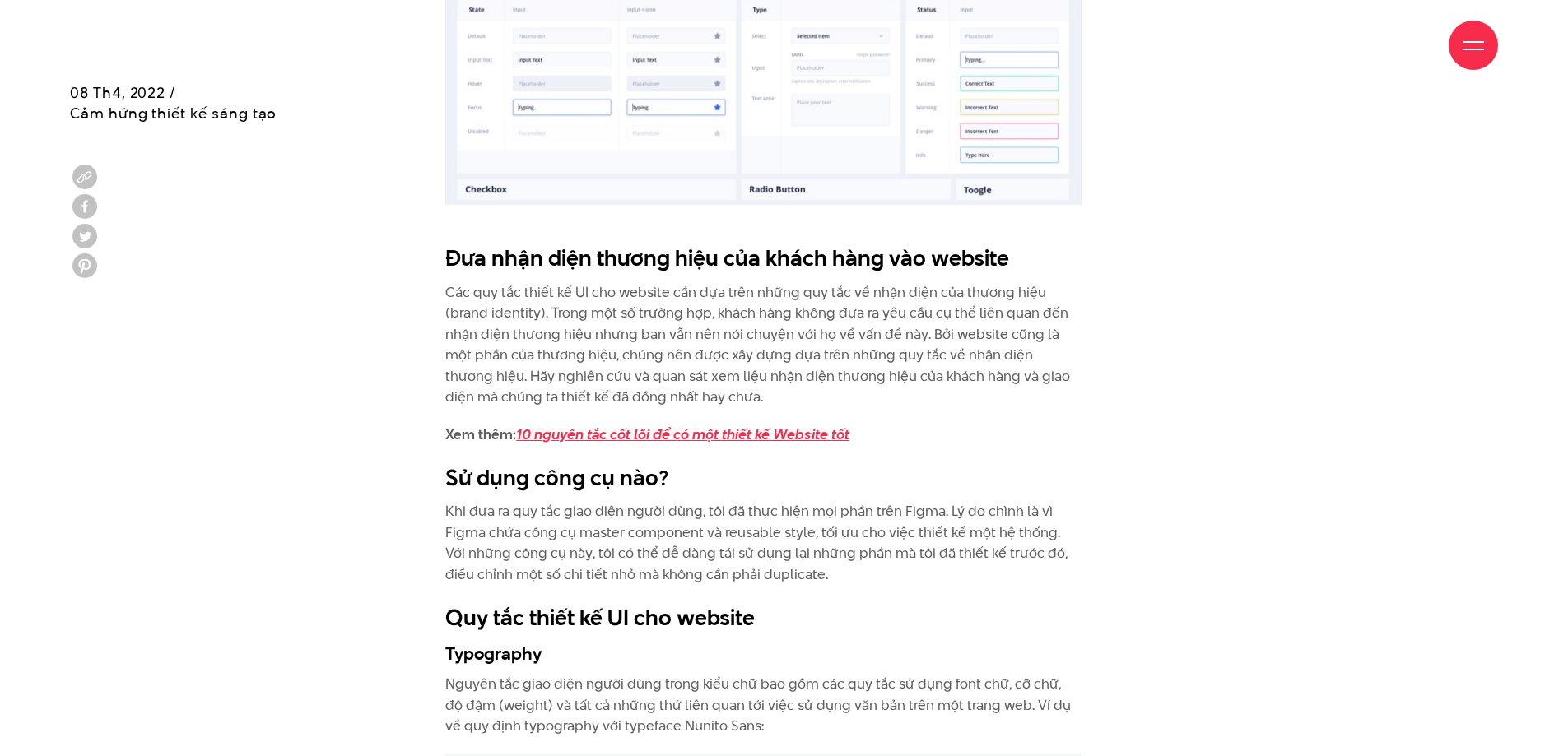
scroll to position [2880, 0]
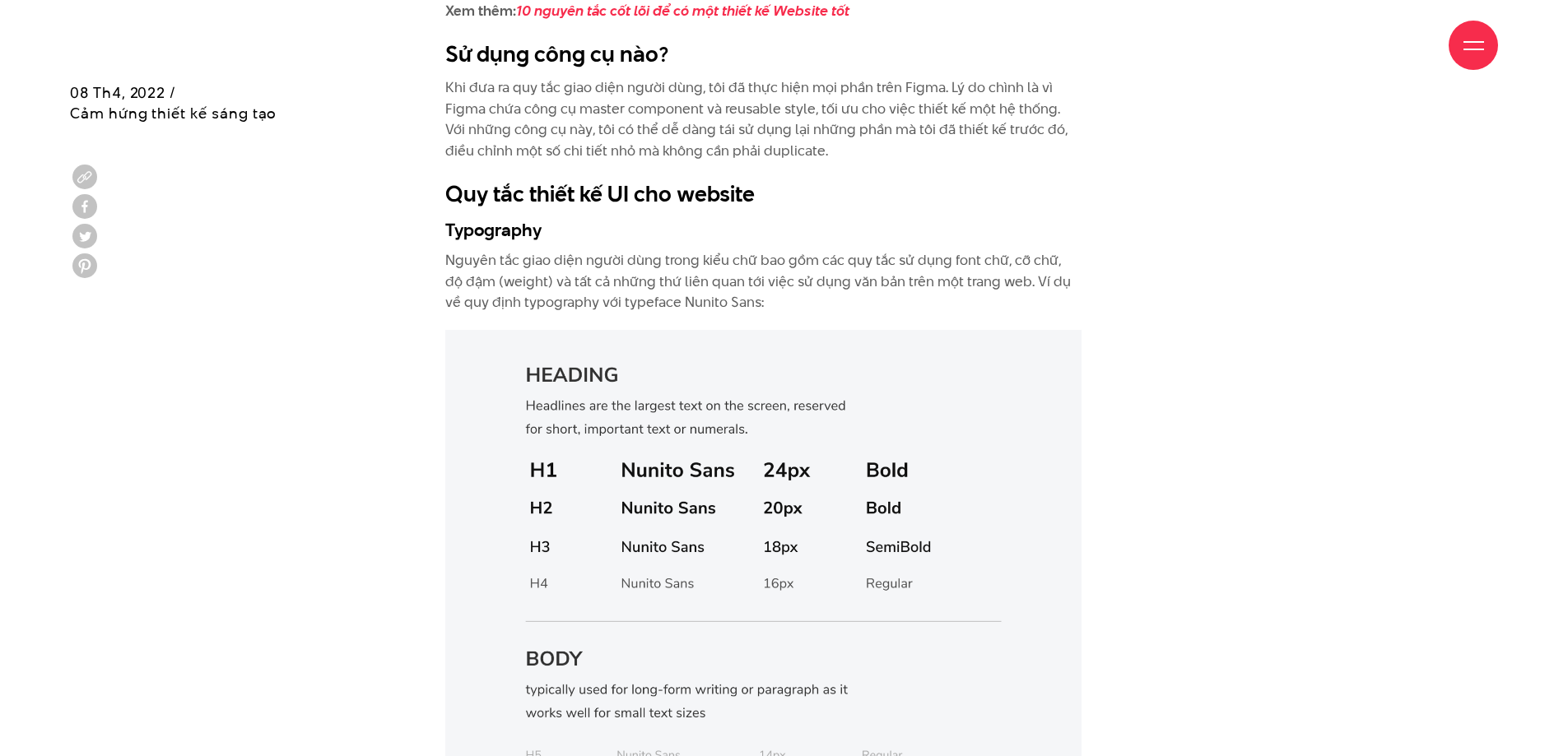
click at [1283, 481] on div "Quy tắc thiết kế UI cho website là gì? Quy tắc thiết kế UI cho website (User In…" at bounding box center [784, 667] width 1469 height 4513
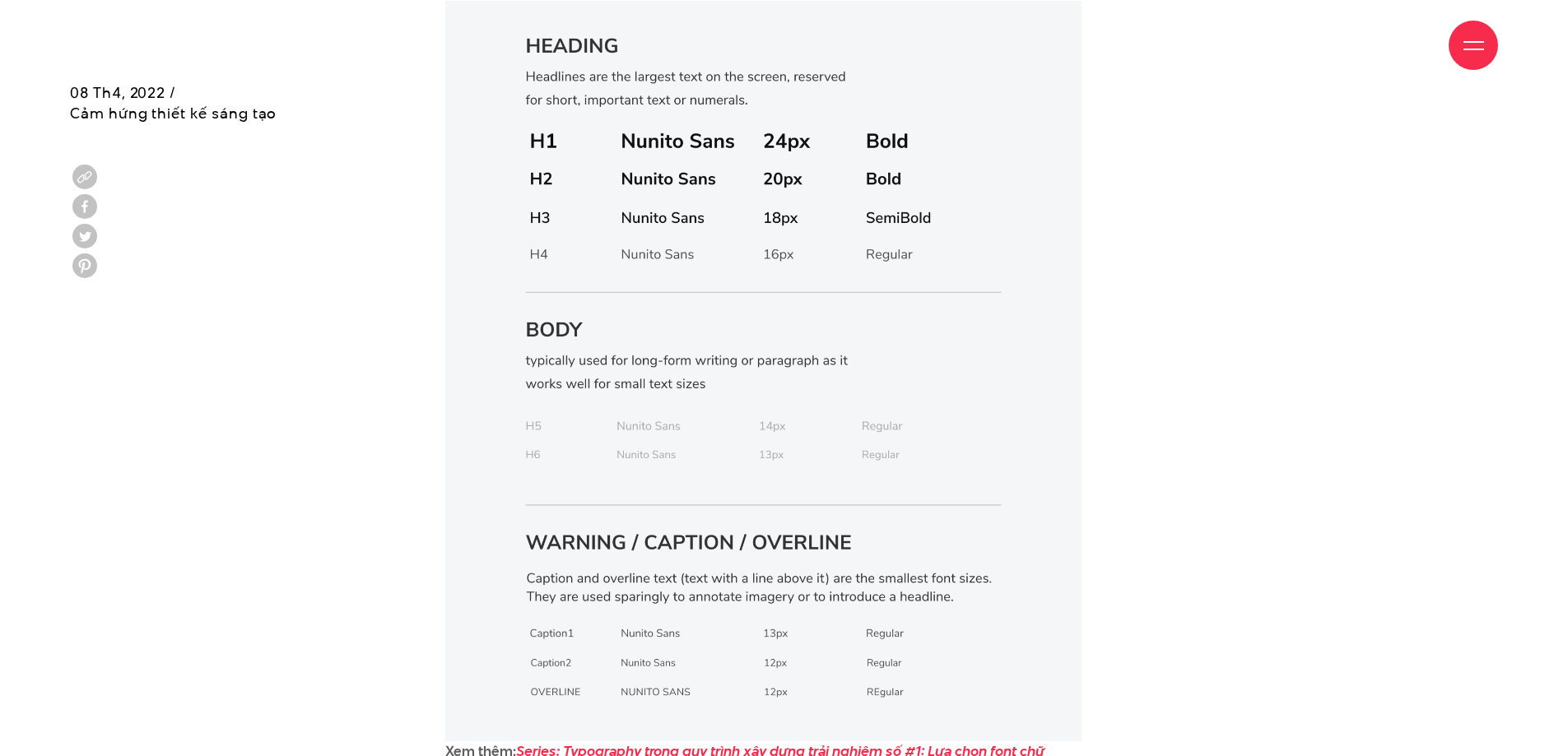
click at [394, 534] on div "Quy tắc thiết kế UI cho website là gì? Quy tắc thiết kế UI cho website (User In…" at bounding box center [784, 338] width 1469 height 4513
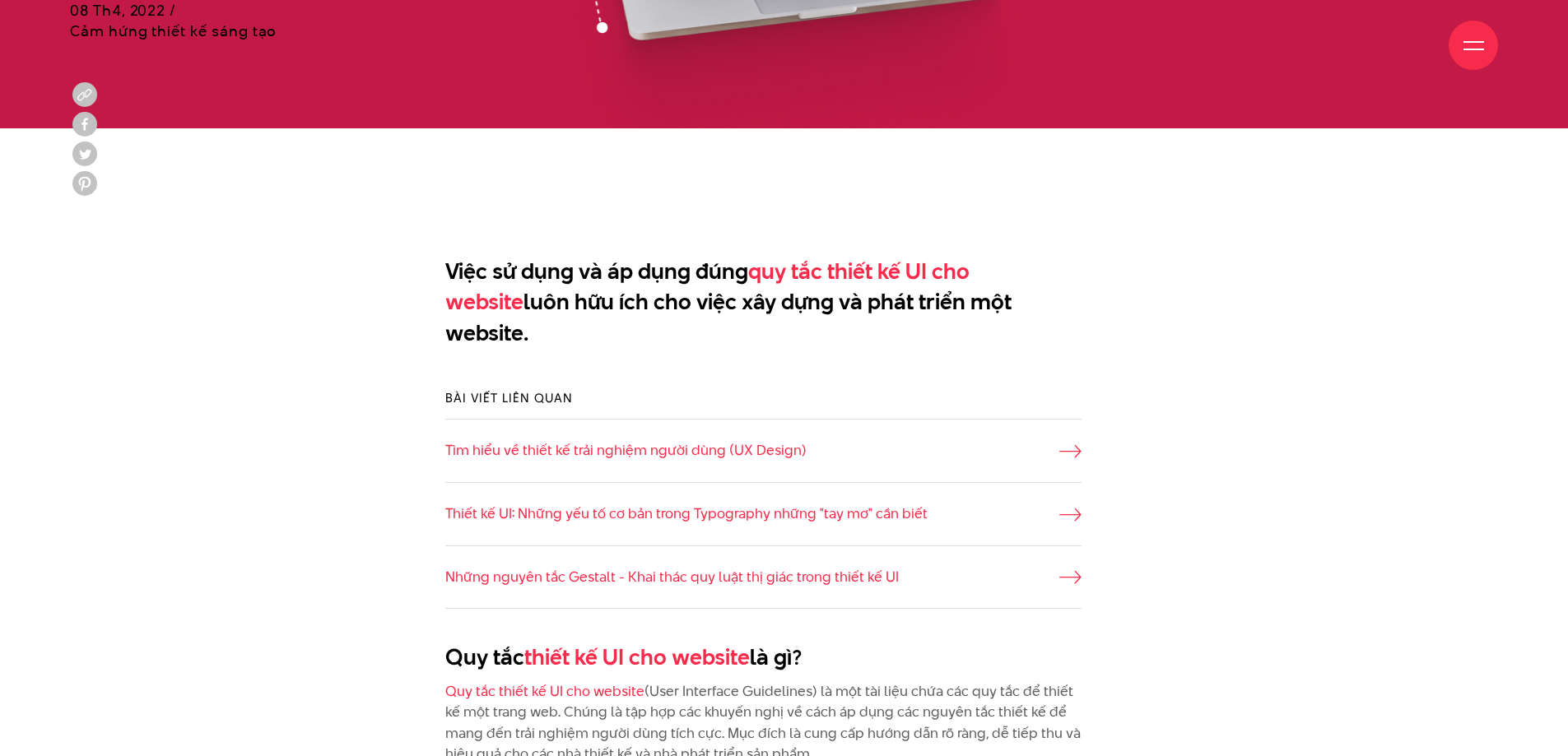
scroll to position [987, 0]
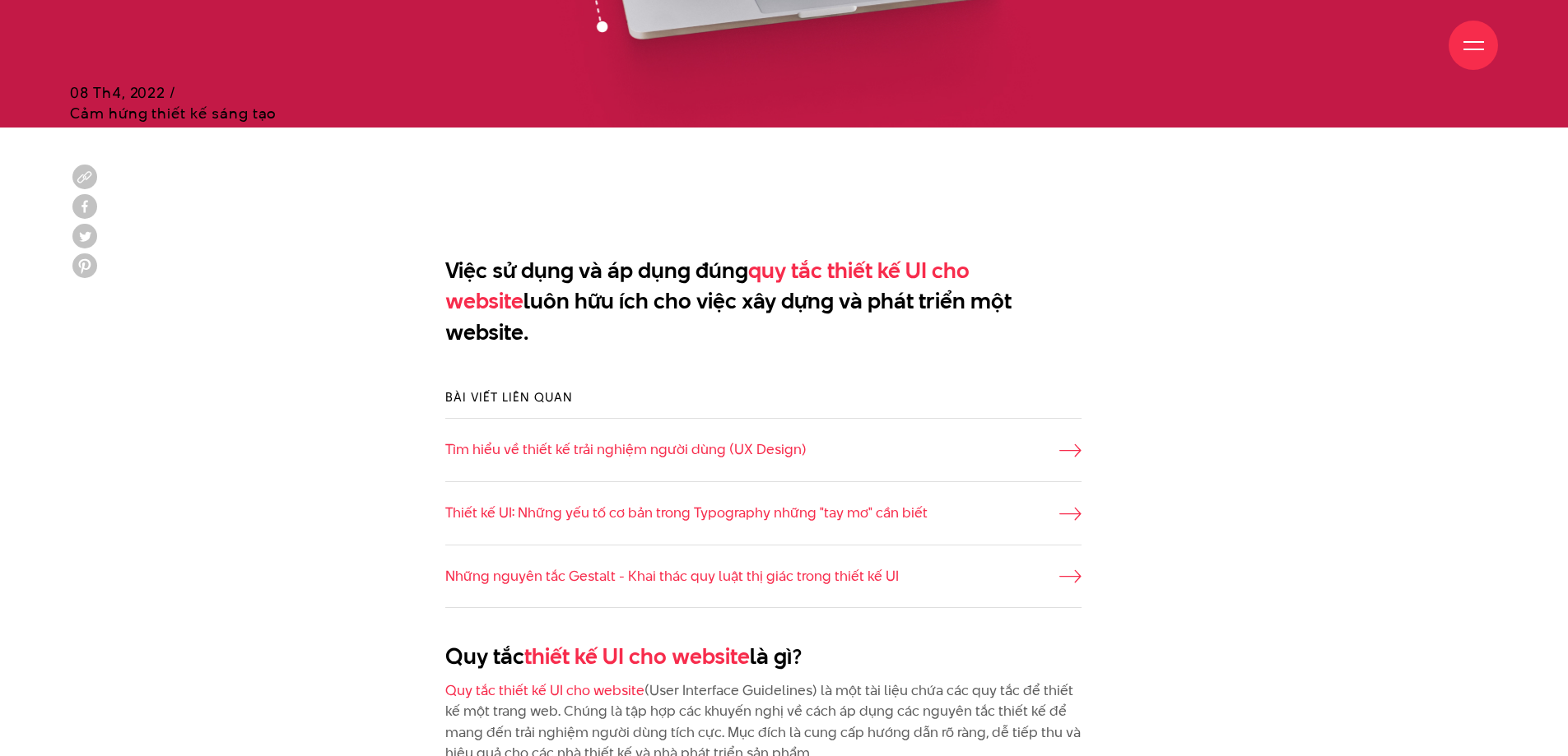
click at [304, 501] on div "Bài viết liên quan Tìm hiểu về thiết kế trải nghiệm người dùng (UX Design) Thiế…" at bounding box center [784, 498] width 1469 height 269
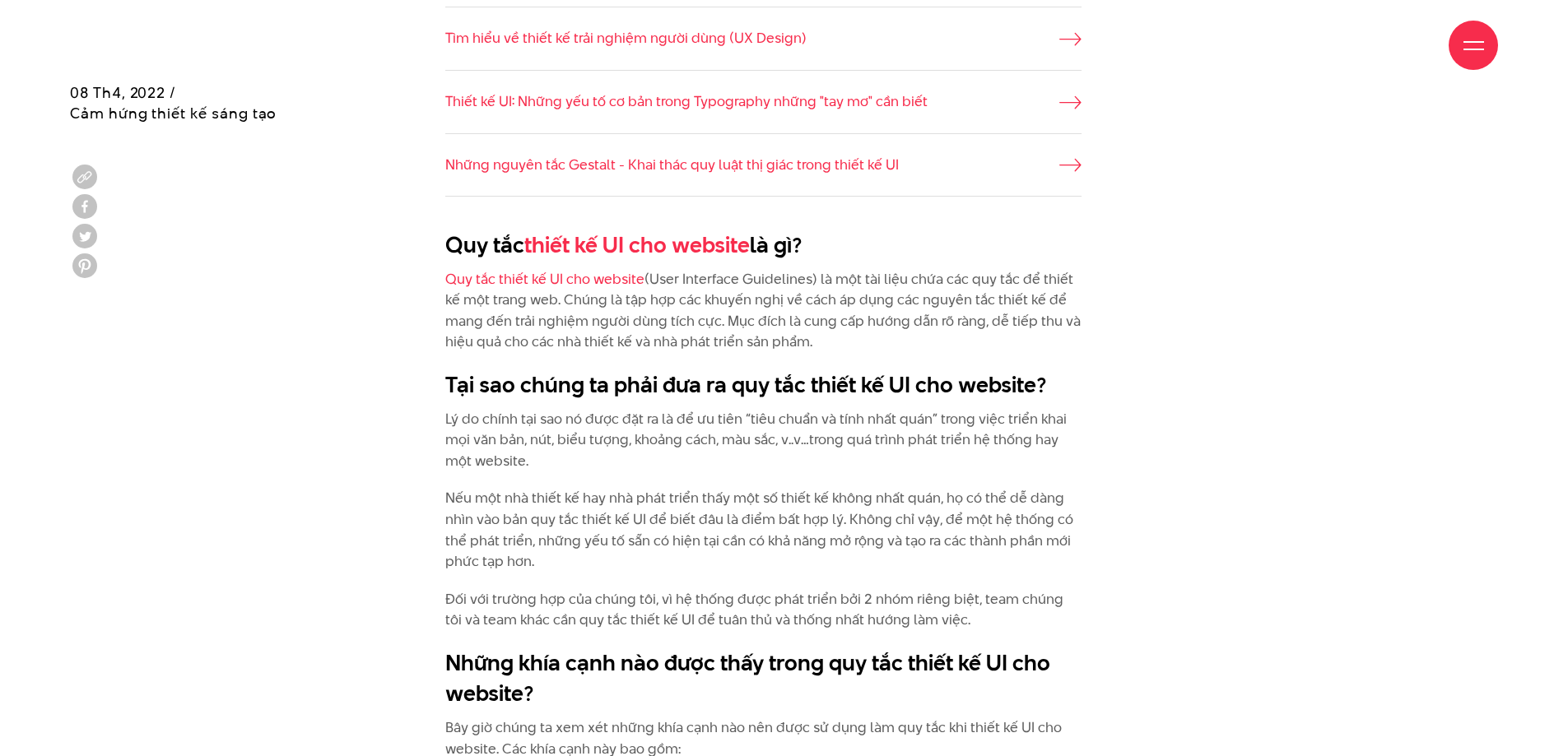
click at [731, 556] on p "Nếu một nhà thiết kế hay nhà phát triển thấy một số thiết kế không nhất quán, h…" at bounding box center [763, 529] width 636 height 84
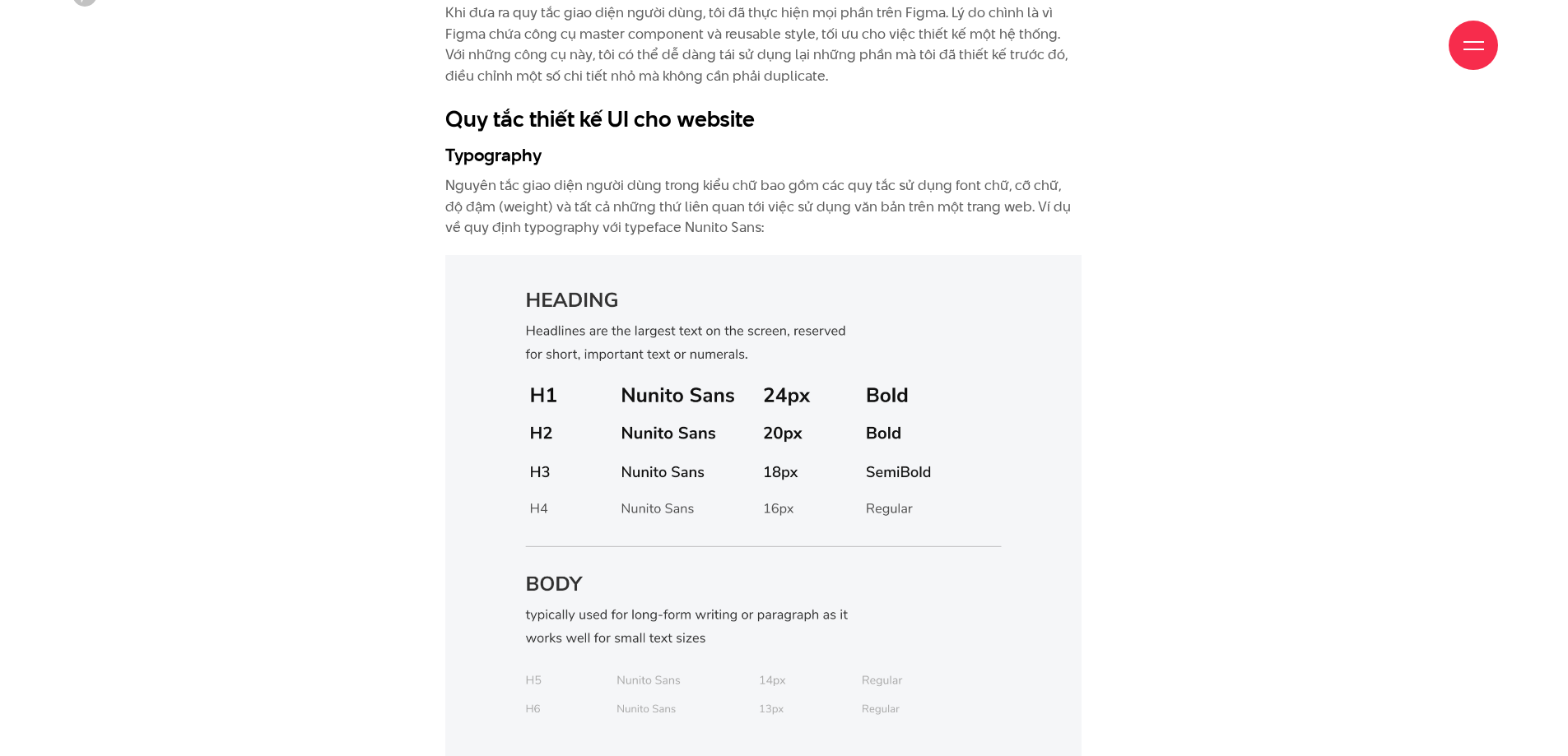
scroll to position [3292, 0]
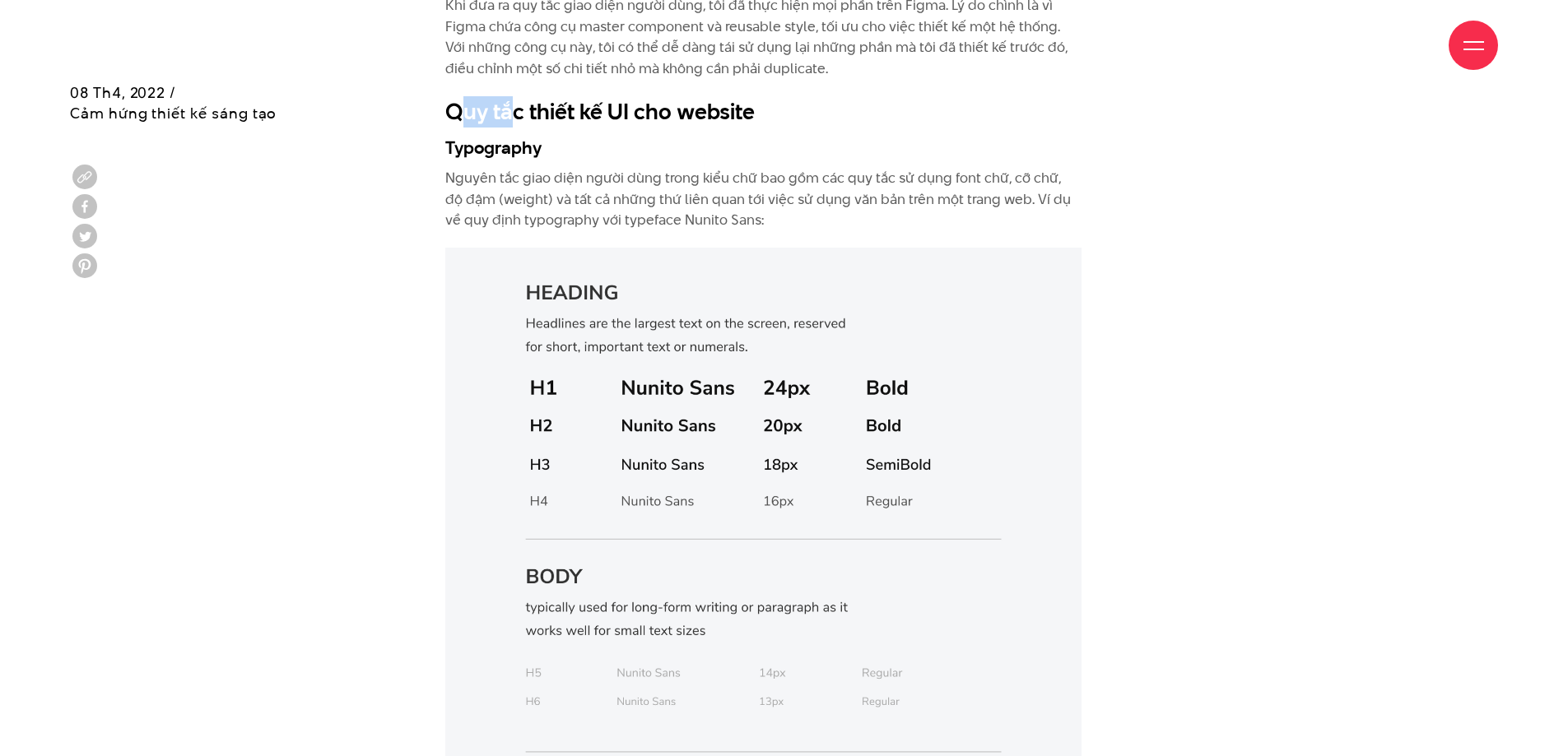
drag, startPoint x: 459, startPoint y: 107, endPoint x: 507, endPoint y: 107, distance: 48.0
click at [507, 107] on h2 "Quy tắc thiết kế UI cho website" at bounding box center [763, 112] width 636 height 31
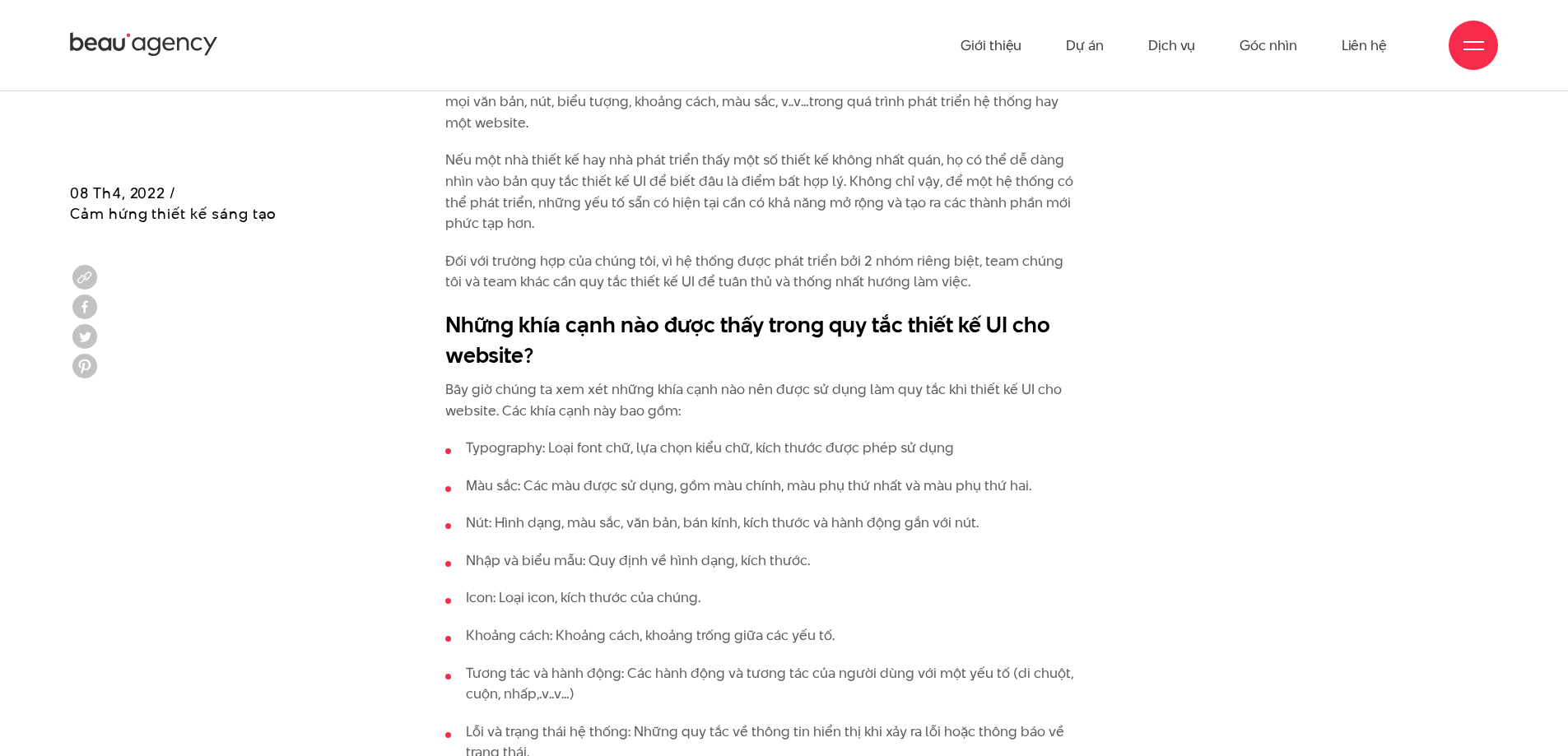
scroll to position [1728, 0]
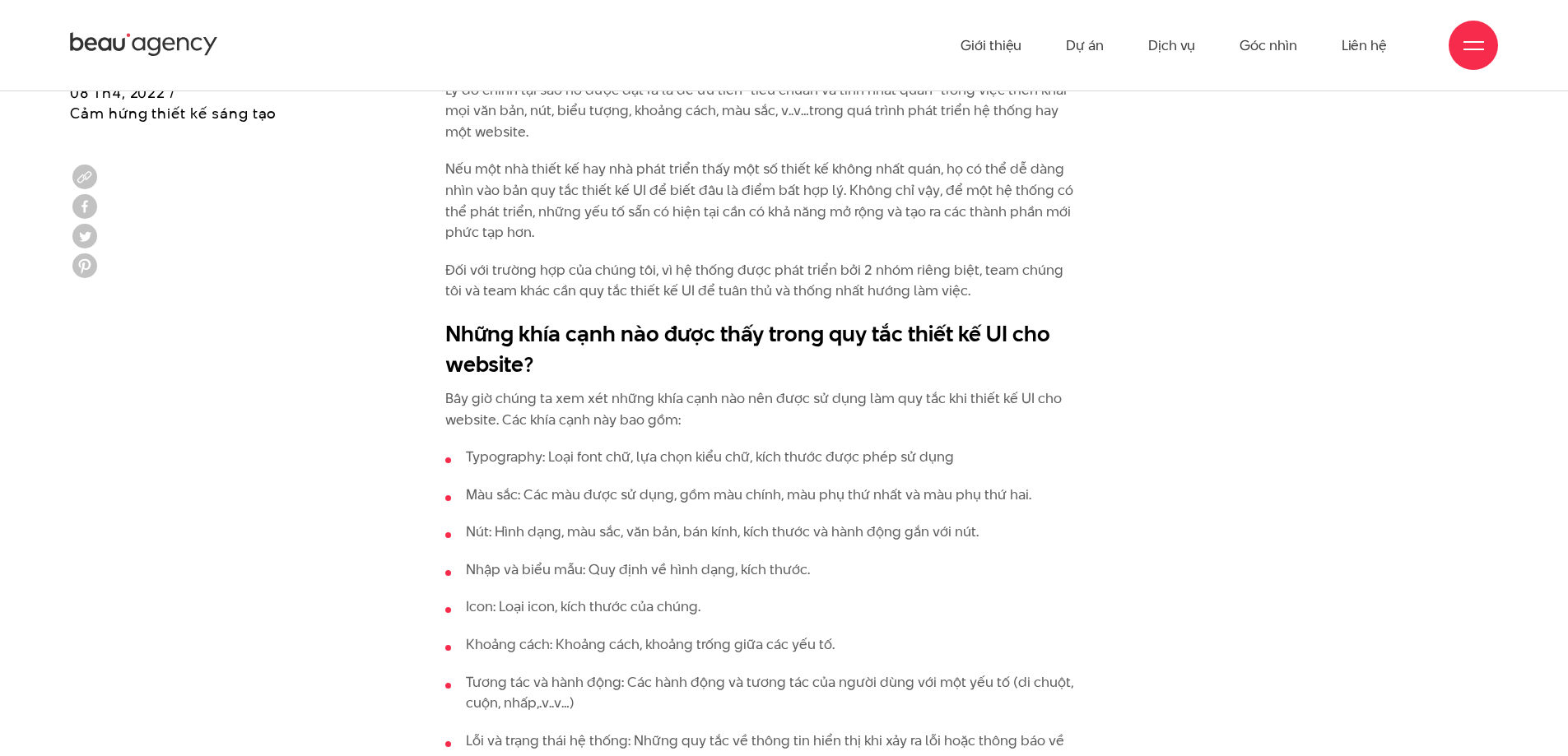
click at [508, 454] on li "Typography: Loại font chữ, lựa chọn kiểu chữ, kích thước được phép sử dụng" at bounding box center [763, 457] width 636 height 22
copy li "Typography"
